Goal: Information Seeking & Learning: Learn about a topic

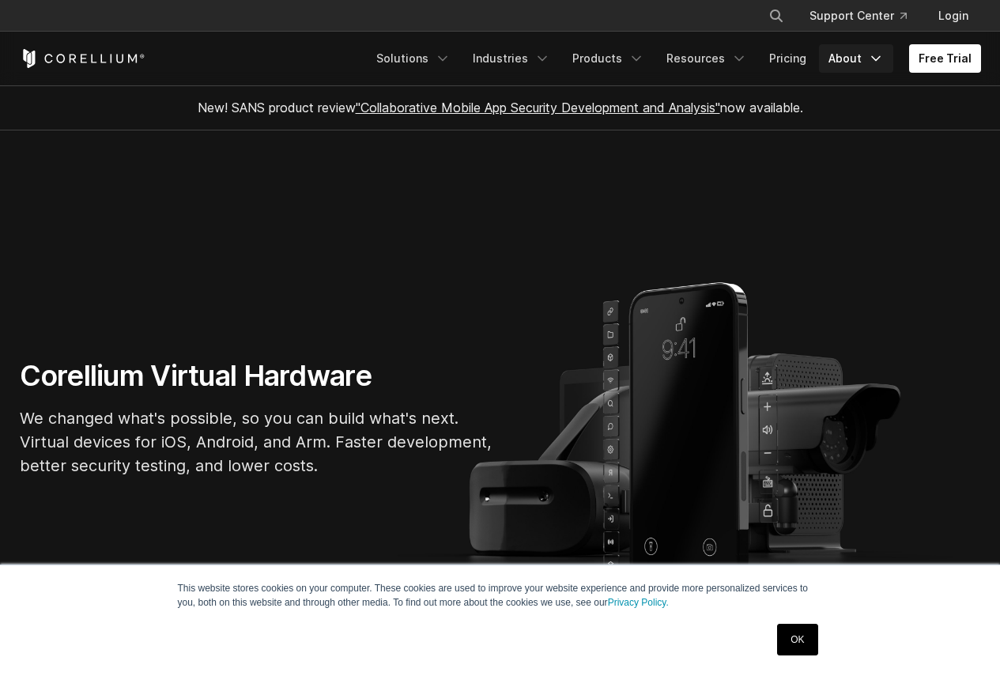
click at [865, 55] on link "About" at bounding box center [856, 58] width 74 height 28
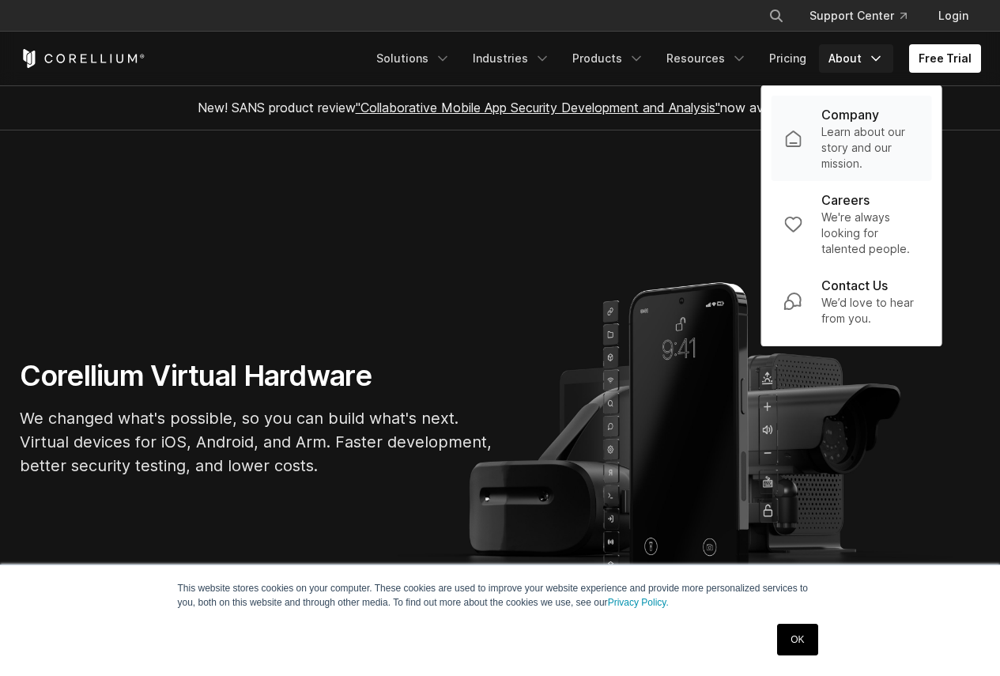
click at [871, 134] on p "Learn about our story and our mission." at bounding box center [870, 147] width 98 height 47
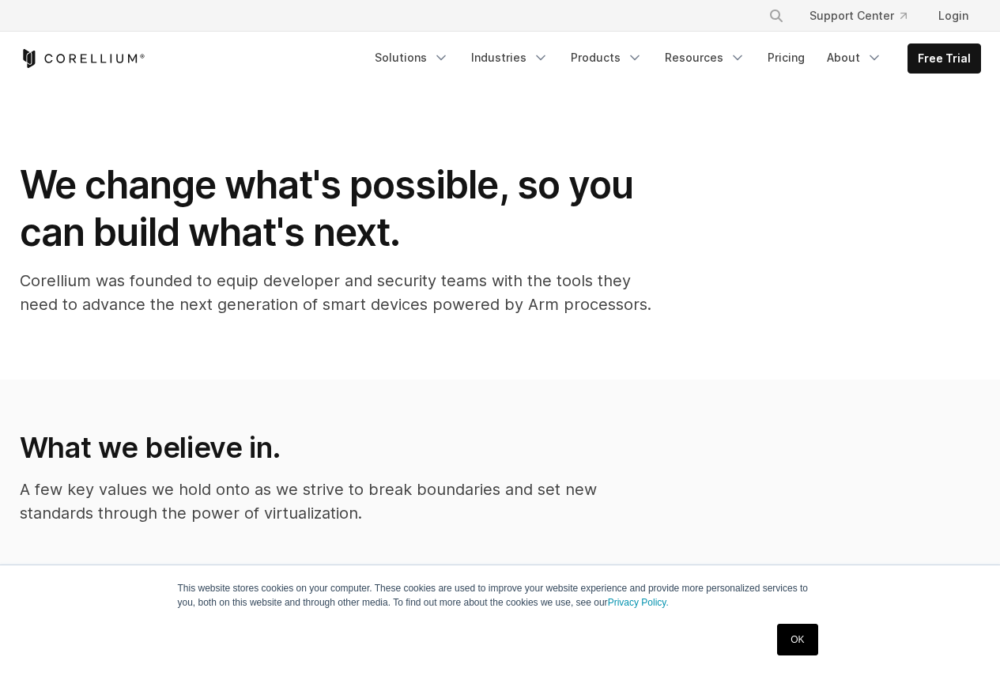
click at [570, 61] on ul "Solutions Mobile IoT" at bounding box center [673, 58] width 616 height 30
click at [549, 60] on icon "Navigation Menu" at bounding box center [541, 58] width 16 height 16
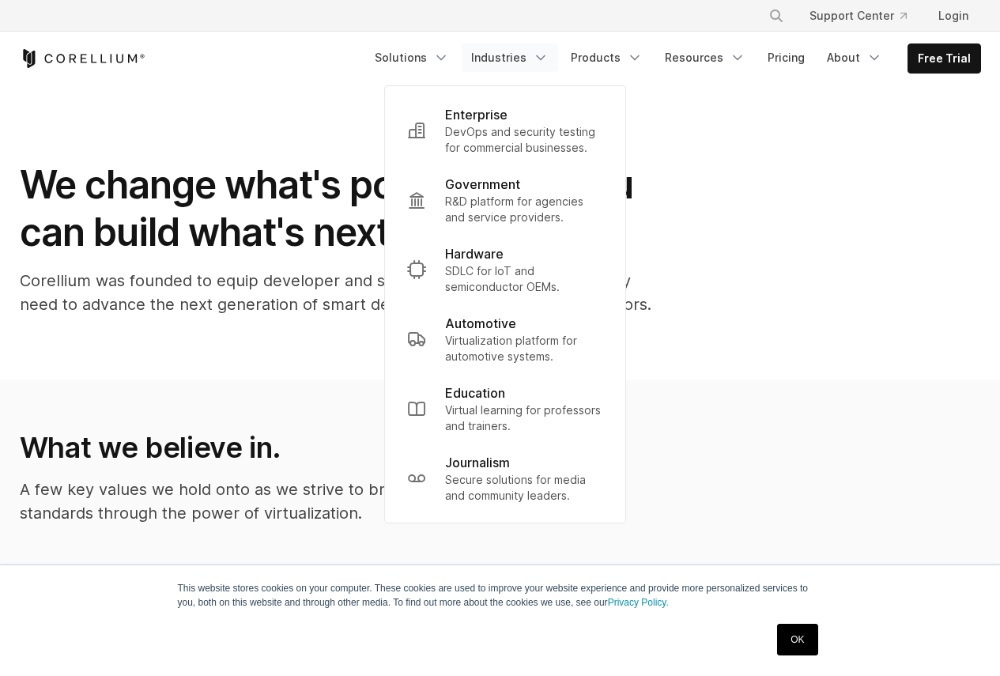
click at [549, 60] on icon "Navigation Menu" at bounding box center [541, 58] width 16 height 16
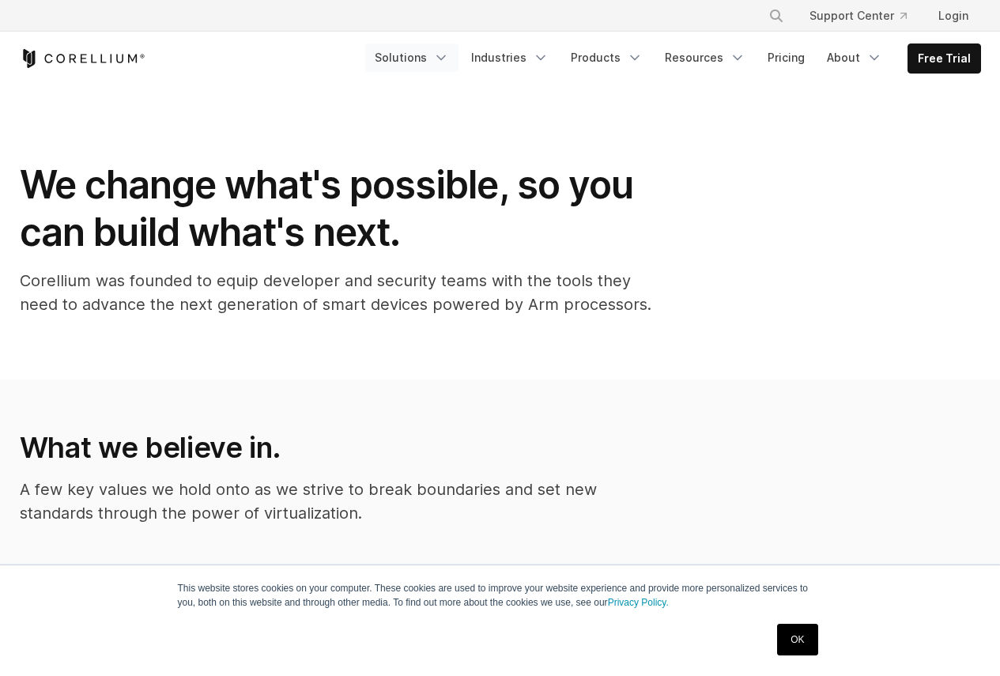
click at [449, 55] on icon "Navigation Menu" at bounding box center [441, 58] width 16 height 16
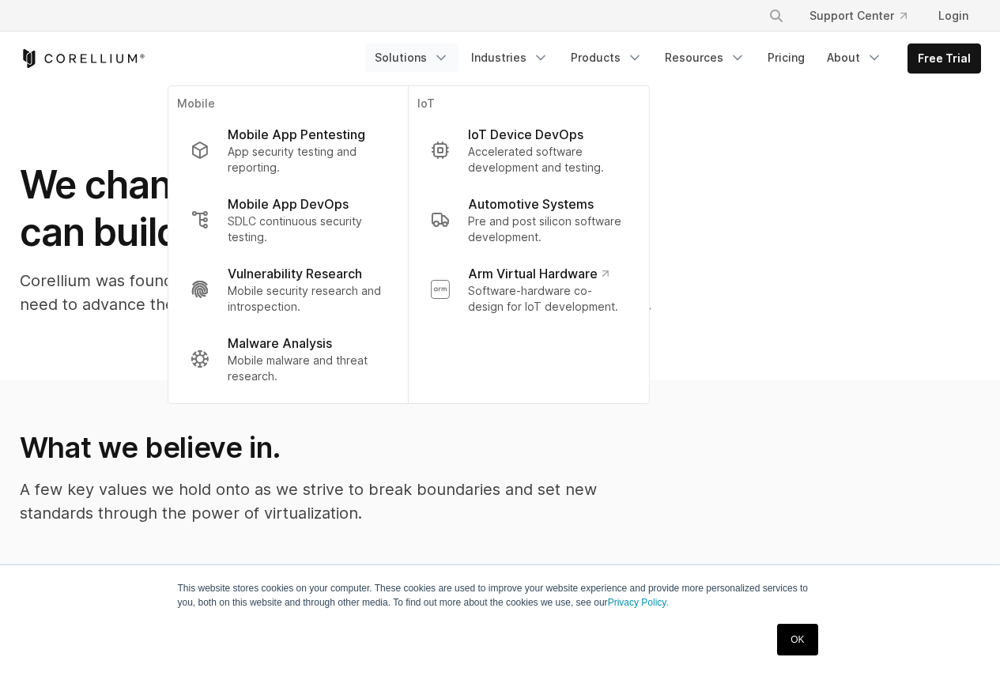
click at [449, 55] on icon "Navigation Menu" at bounding box center [441, 58] width 16 height 16
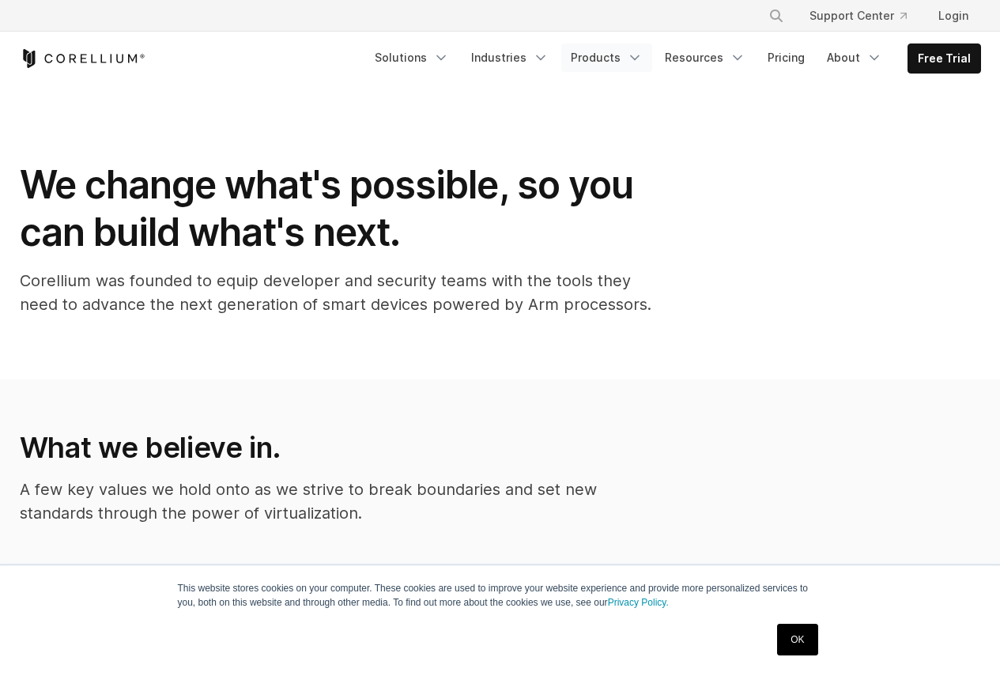
click at [640, 55] on icon "Navigation Menu" at bounding box center [635, 58] width 16 height 16
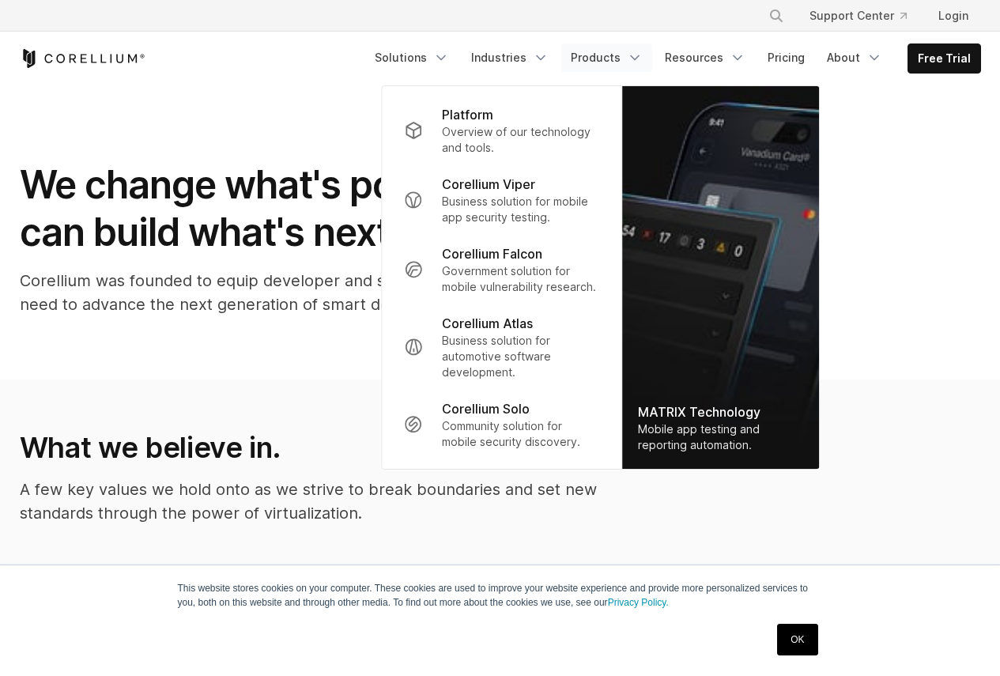
click at [640, 55] on icon "Navigation Menu" at bounding box center [635, 58] width 16 height 16
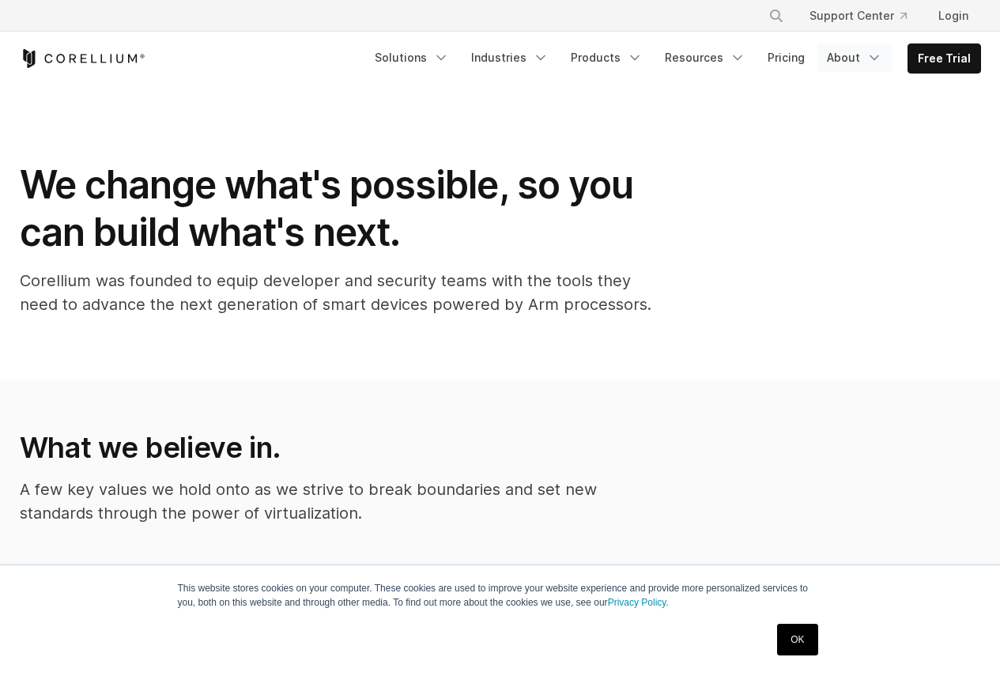
click at [875, 55] on icon "Navigation Menu" at bounding box center [874, 58] width 16 height 16
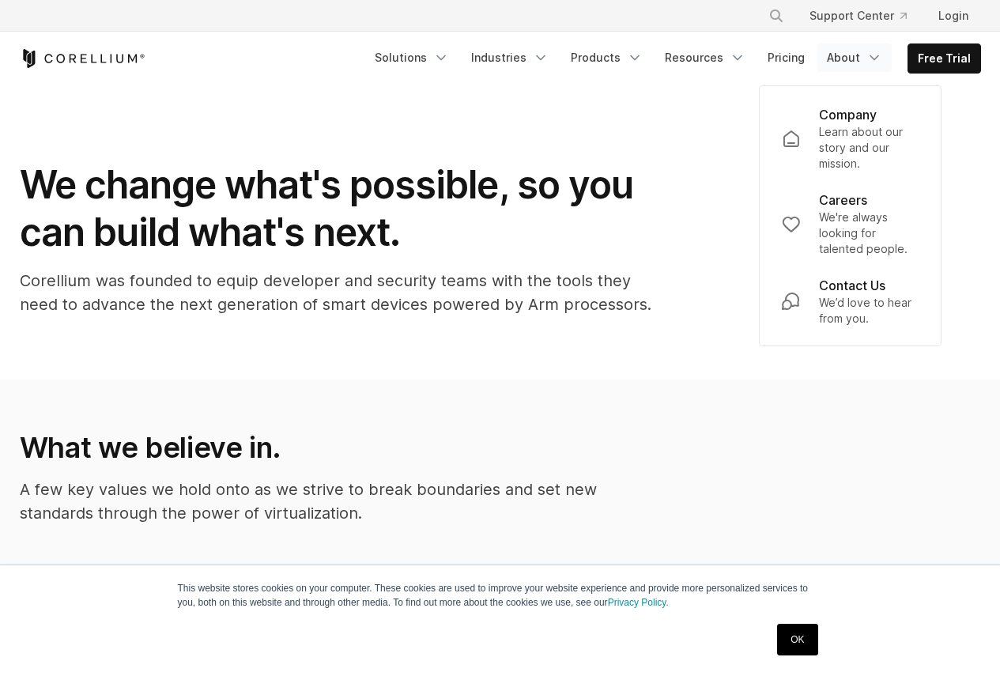
click at [704, 360] on section "We change what's possible, so you can build what's next. Corellium was founded …" at bounding box center [500, 232] width 1000 height 294
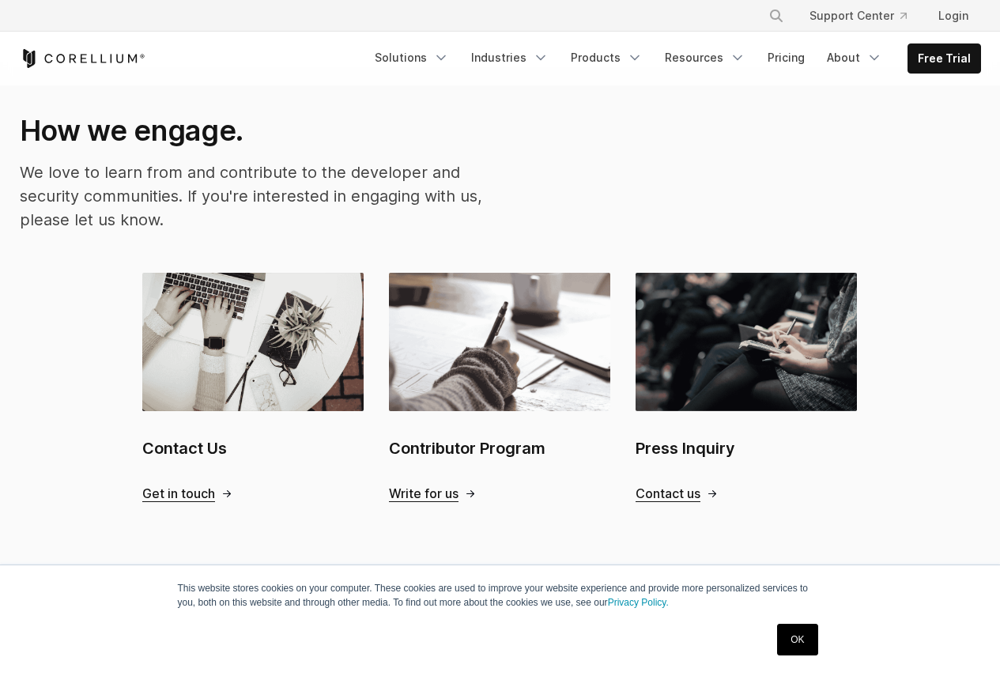
scroll to position [1535, 0]
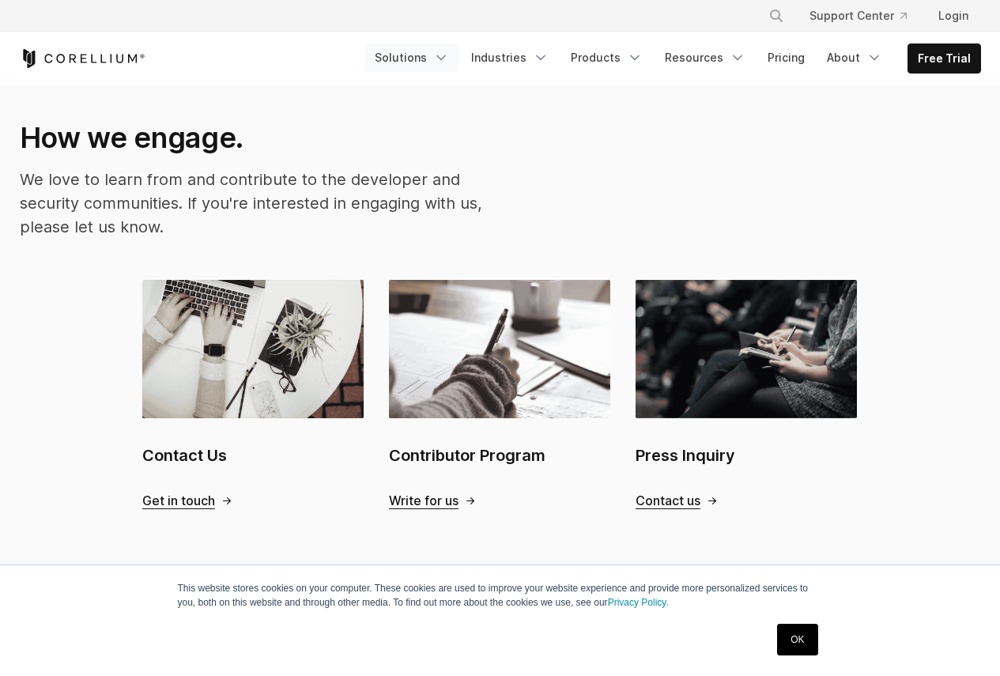
click at [445, 56] on polyline "Navigation Menu" at bounding box center [441, 58] width 8 height 4
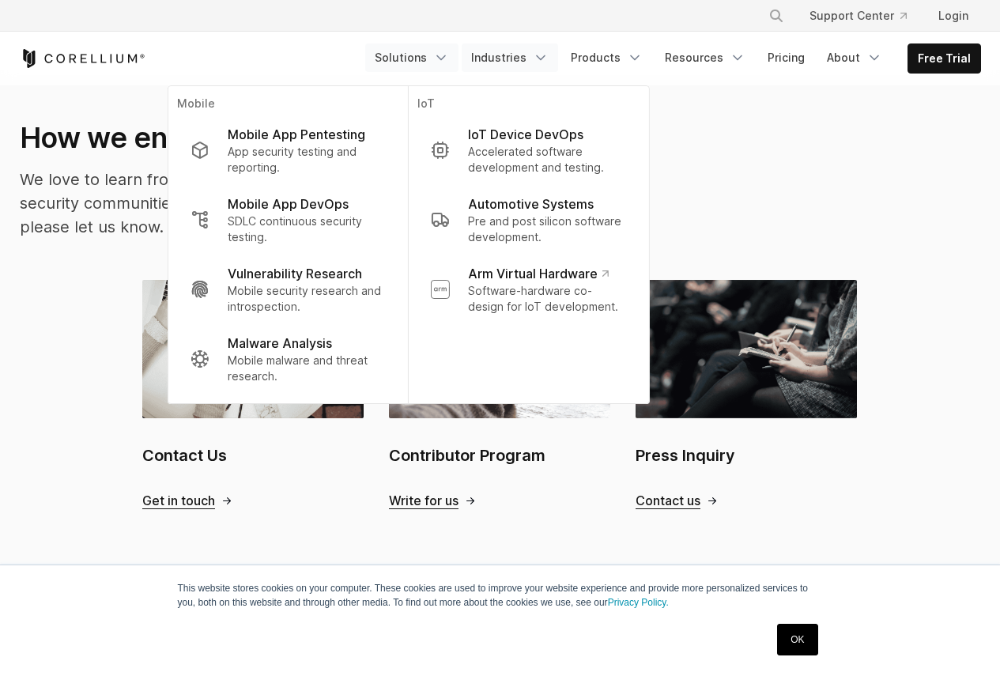
click at [545, 60] on icon "Navigation Menu" at bounding box center [541, 58] width 16 height 16
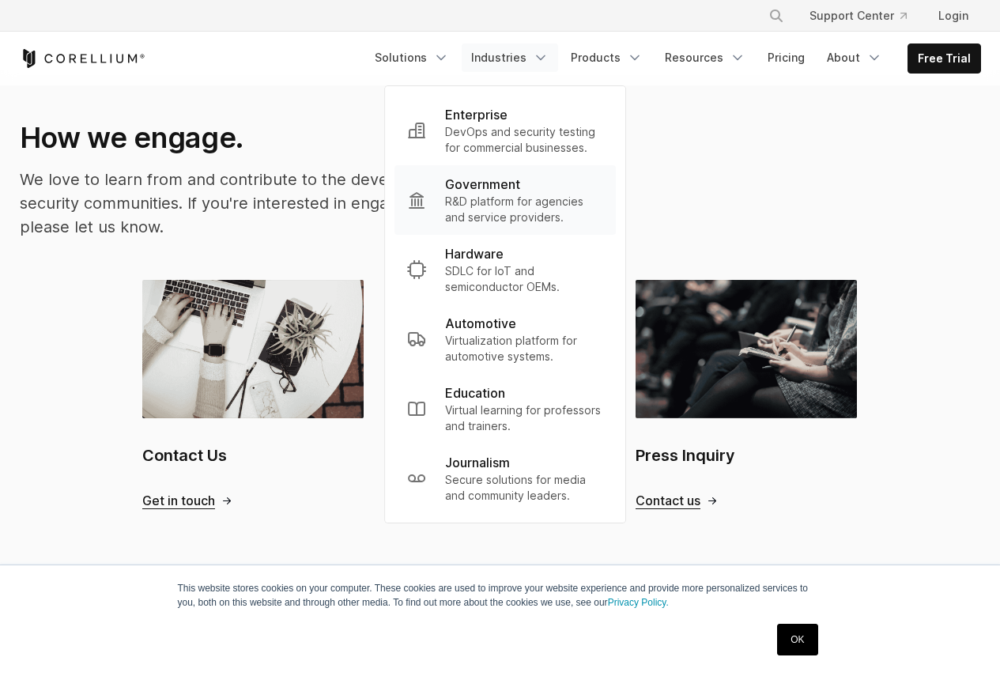
click at [522, 194] on p "R&D platform for agencies and service providers." at bounding box center [524, 210] width 158 height 32
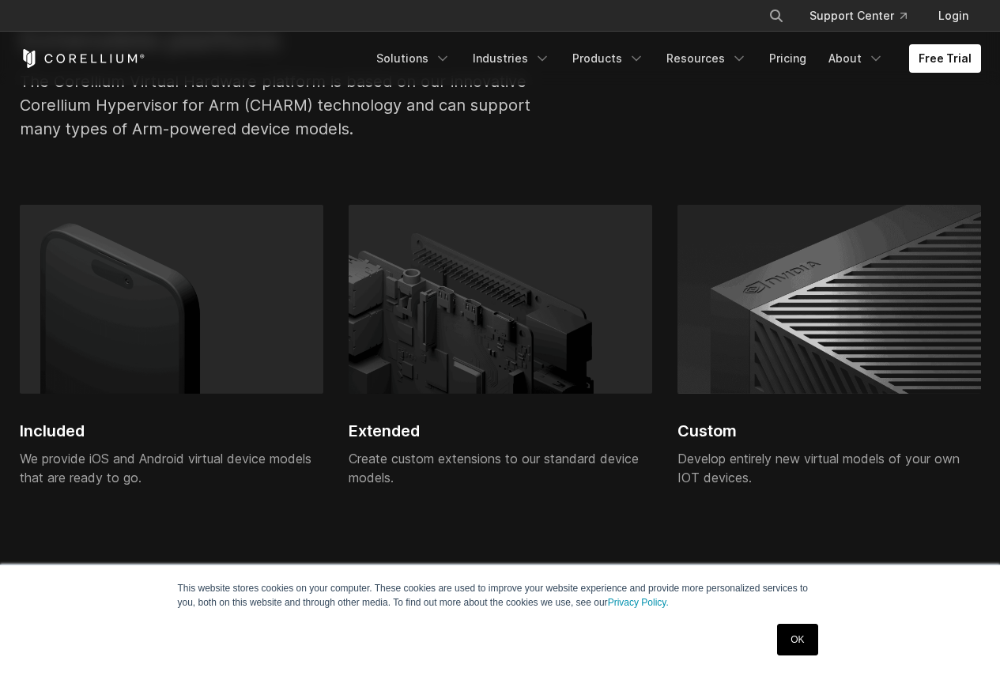
scroll to position [2925, 0]
